Goal: Task Accomplishment & Management: Complete application form

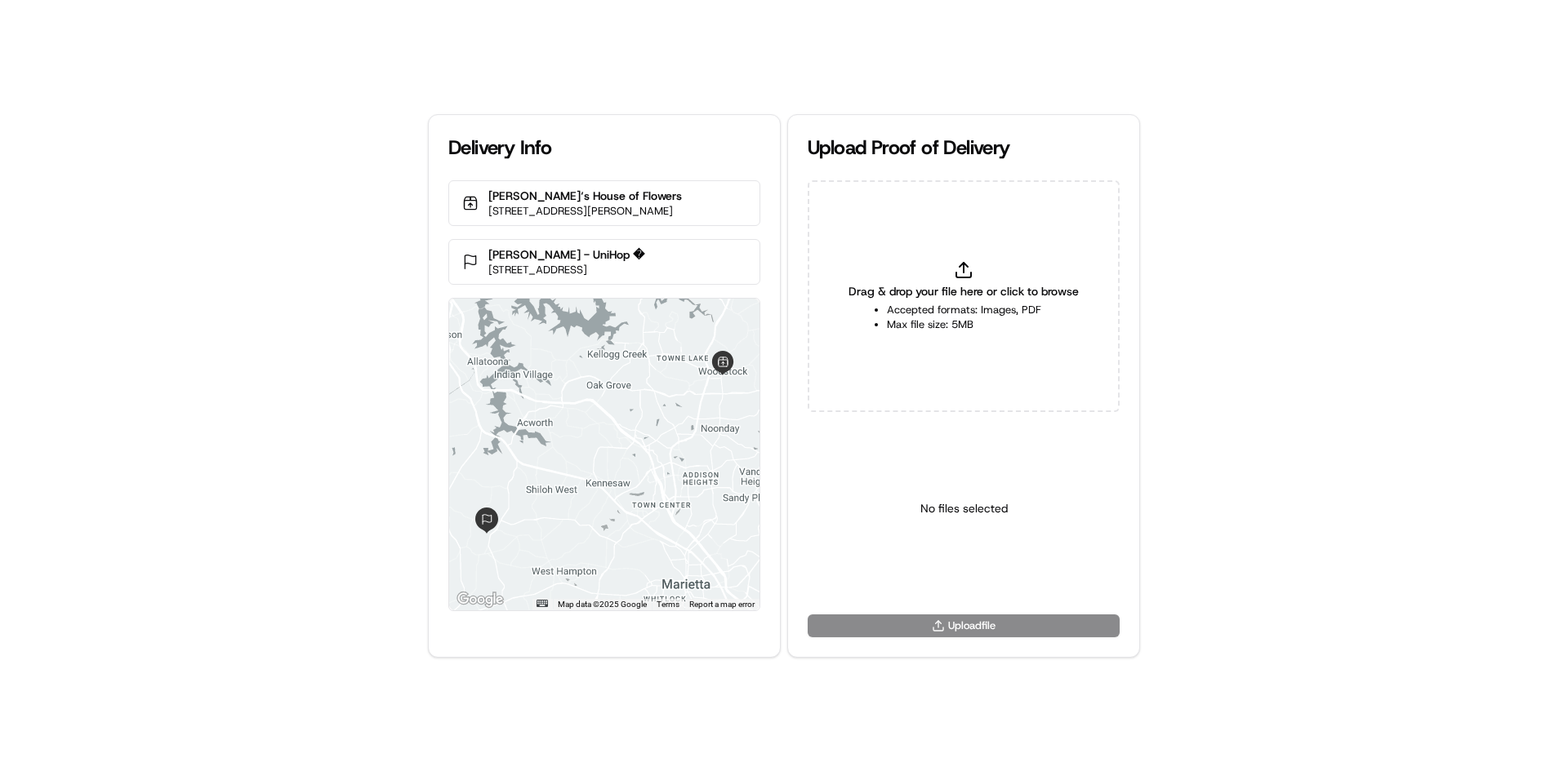
click at [999, 306] on li "Accepted formats: Images, PDF" at bounding box center [963, 310] width 154 height 15
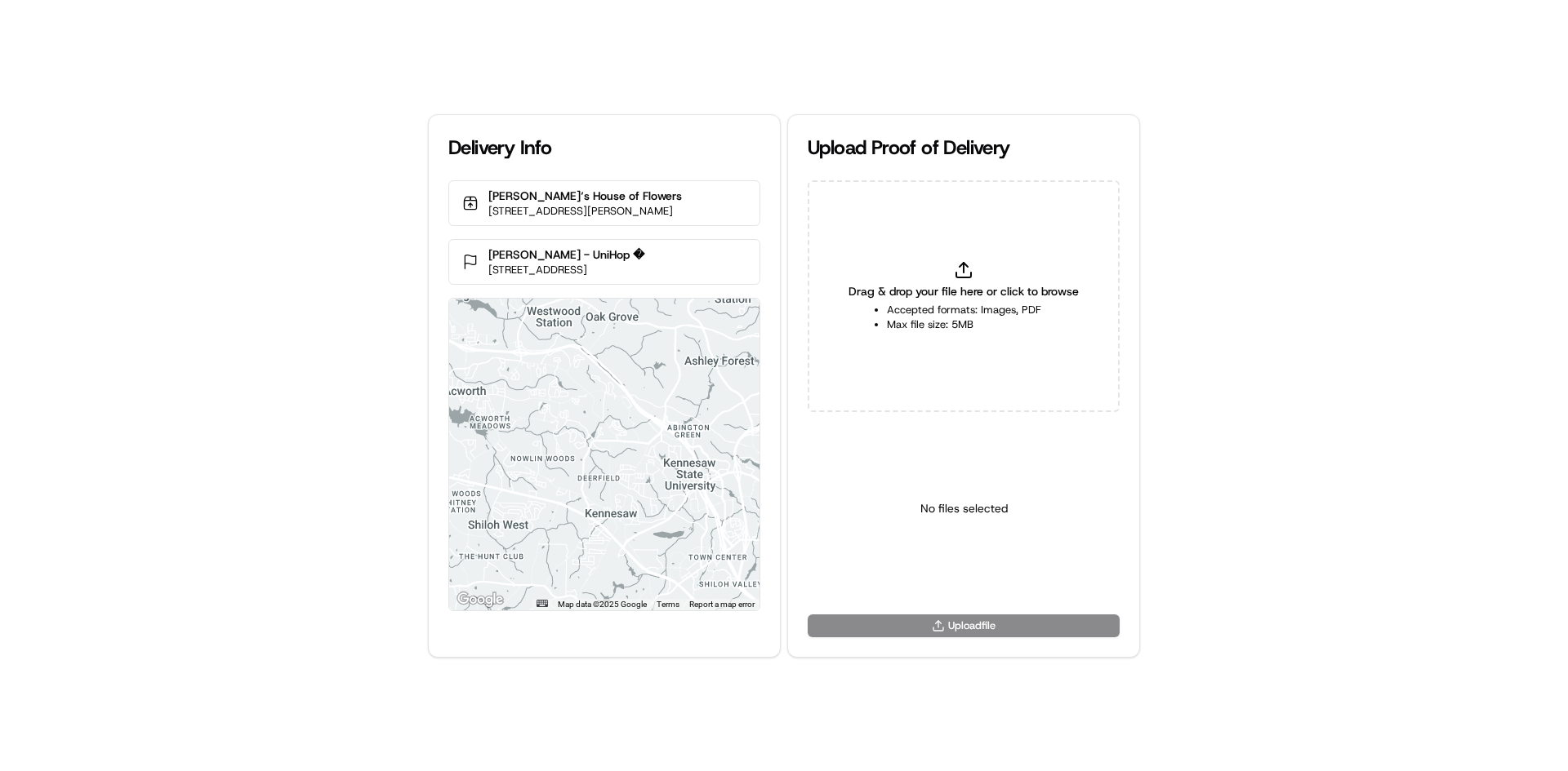
type input "C:\fakepath\WhatsApp Image [DATE] 11.18.11_b25f7788.jpg"
click at [975, 576] on html "Delivery Info [PERSON_NAME]‘s House of Flowers [STREET_ADDRESS][PERSON_NAME] [P…" at bounding box center [784, 386] width 1568 height 771
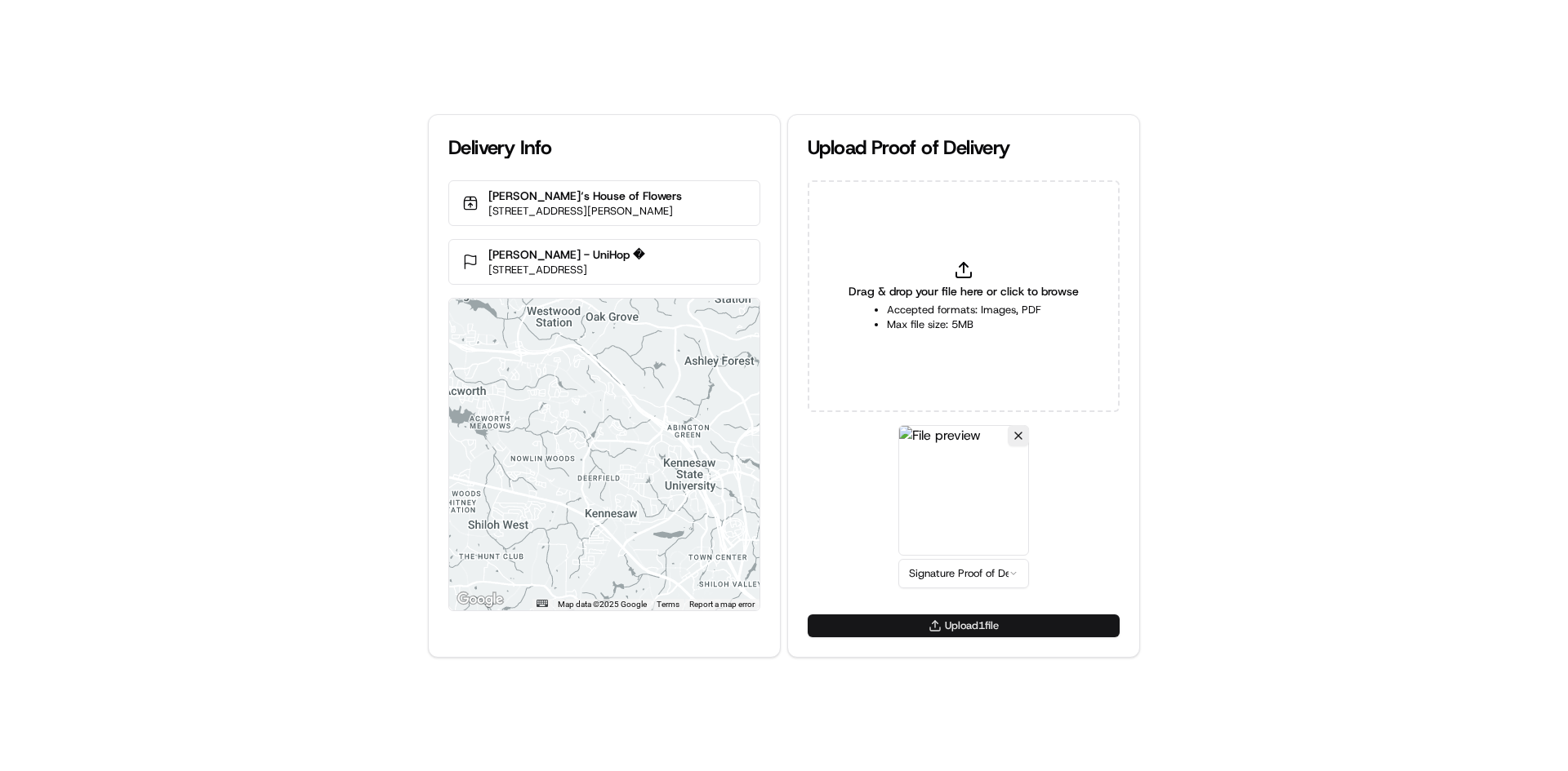
click at [981, 621] on button "Upload 1 file" at bounding box center [963, 625] width 312 height 23
